Goal: Check status: Check status

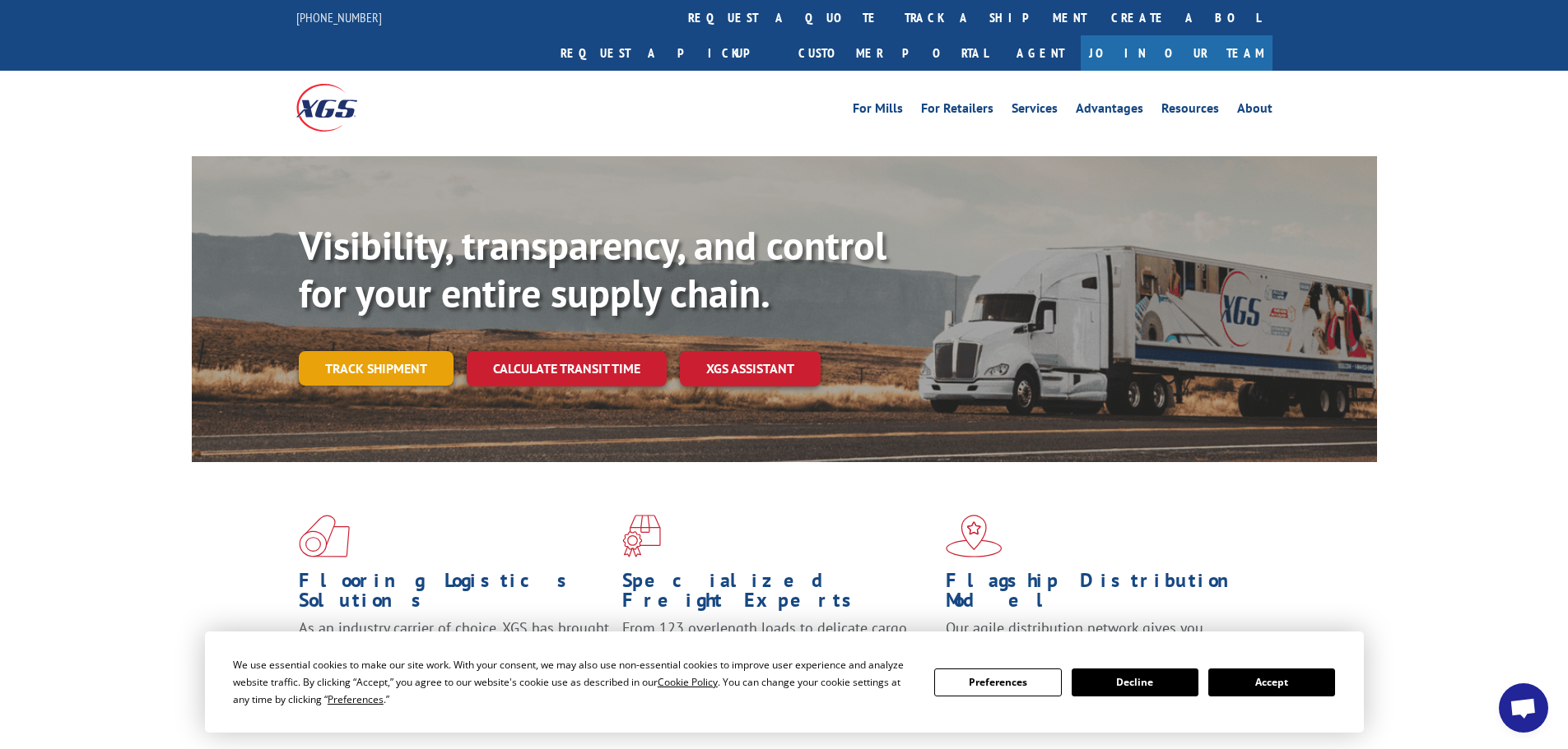
click at [442, 352] on link "Track shipment" at bounding box center [376, 369] width 154 height 34
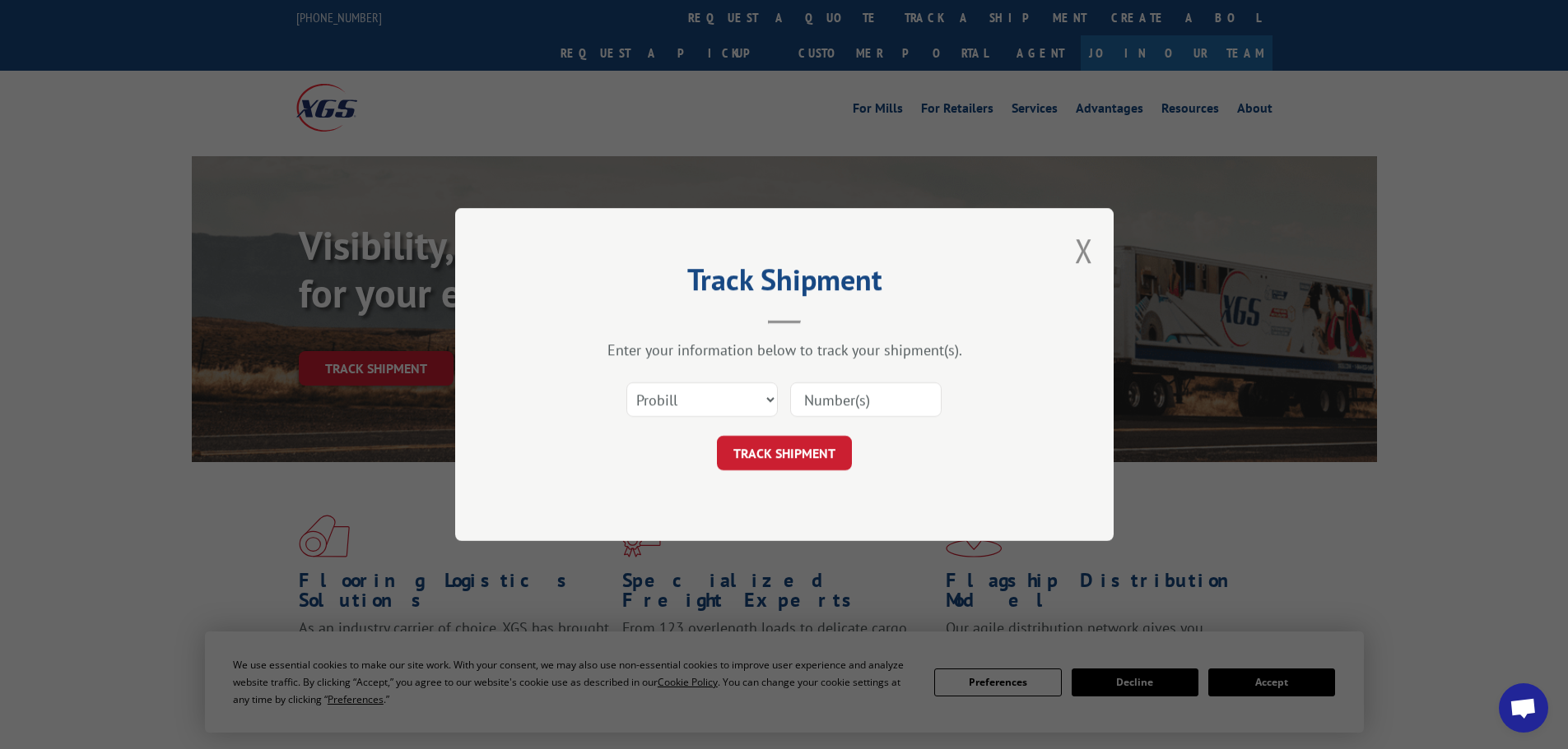
click at [819, 391] on input at bounding box center [865, 399] width 151 height 34
paste input "WN30092218"
click at [866, 398] on input "WN30092218" at bounding box center [865, 399] width 151 height 34
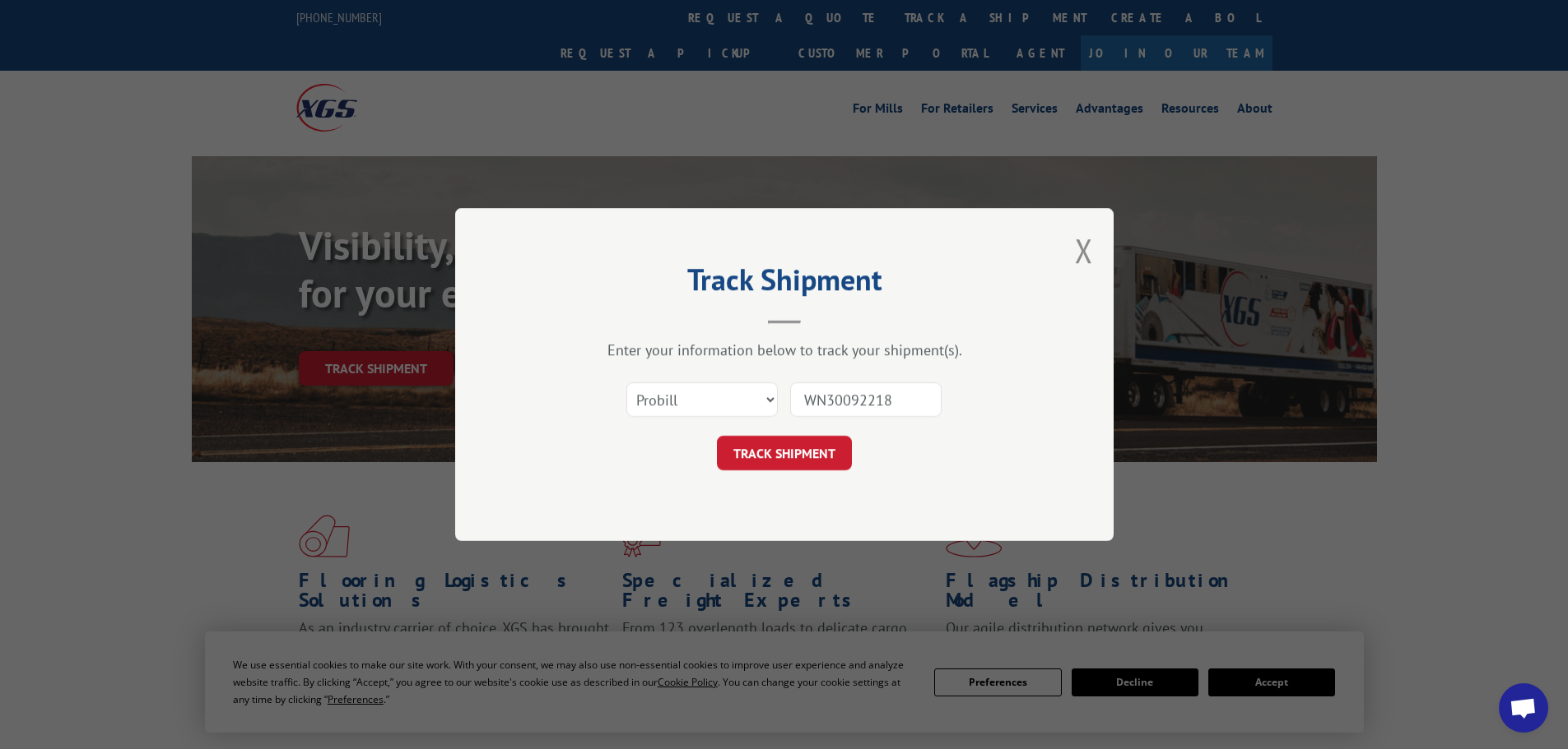
paste input "2552720"
type input "2552720"
click at [796, 448] on button "TRACK SHIPMENT" at bounding box center [784, 453] width 135 height 34
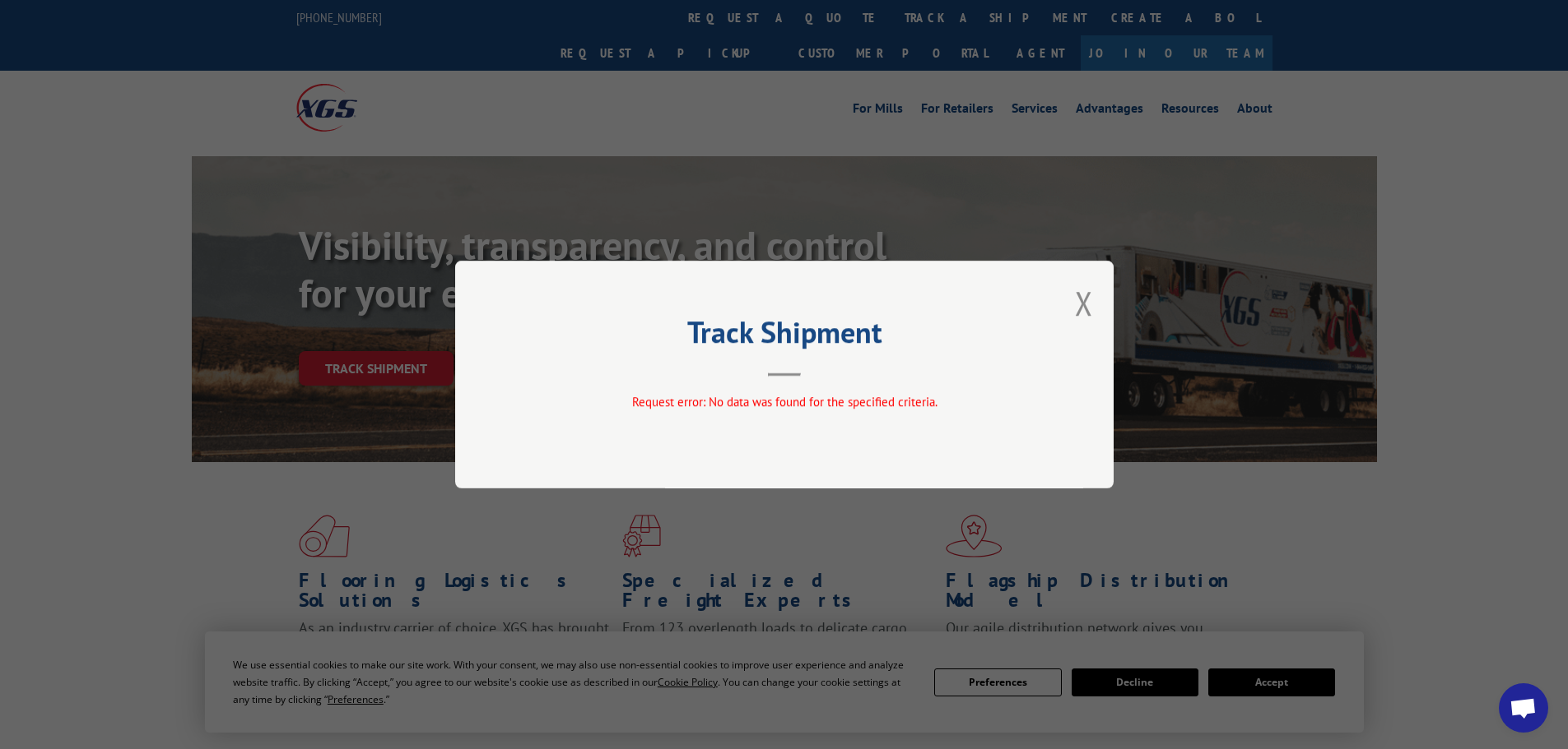
click at [1070, 305] on div "Track Shipment Request error: No data was found for the specified criteria." at bounding box center [784, 374] width 658 height 228
click at [1087, 306] on button "Close modal" at bounding box center [1084, 304] width 18 height 44
